Goal: Information Seeking & Learning: Compare options

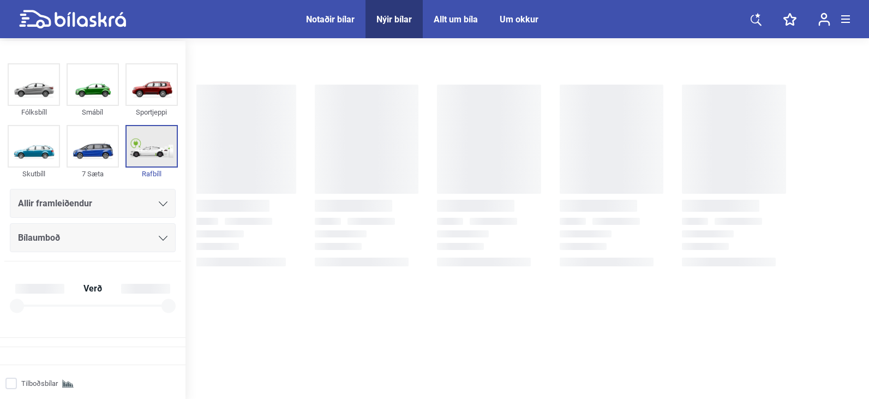
click at [146, 148] on img at bounding box center [152, 146] width 50 height 40
click at [141, 149] on img at bounding box center [152, 146] width 50 height 40
click at [163, 85] on img at bounding box center [152, 84] width 50 height 40
click at [145, 136] on img at bounding box center [152, 146] width 50 height 40
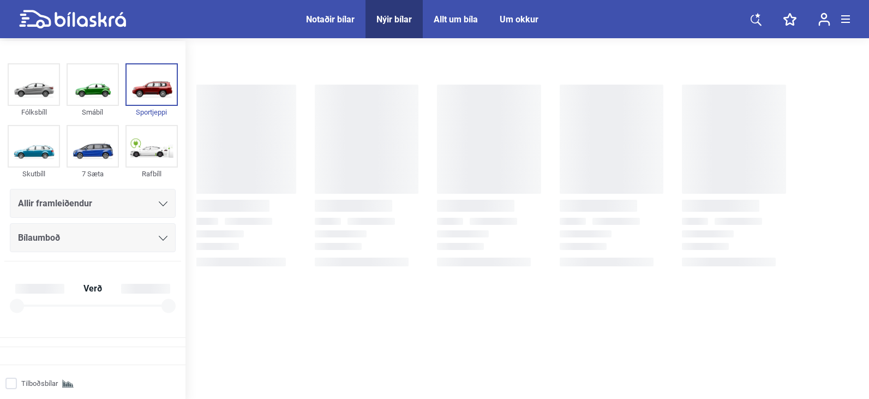
click at [159, 202] on icon at bounding box center [163, 203] width 9 height 5
